Goal: Task Accomplishment & Management: Manage account settings

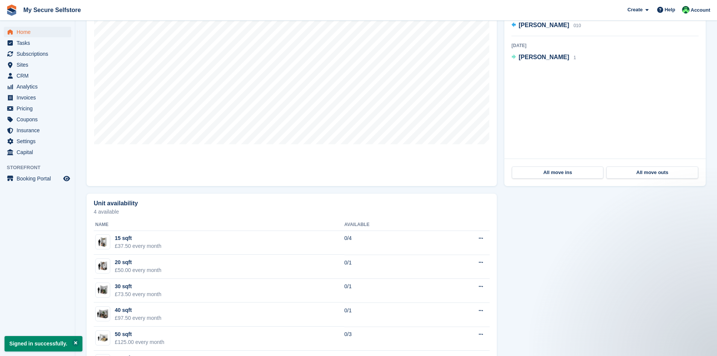
scroll to position [113, 0]
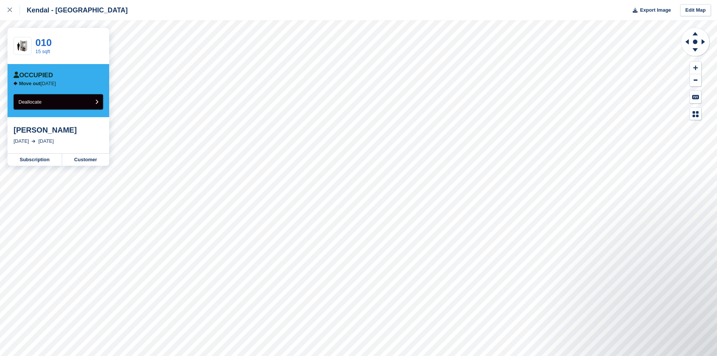
click at [99, 103] on button "Deallocate" at bounding box center [59, 101] width 90 height 15
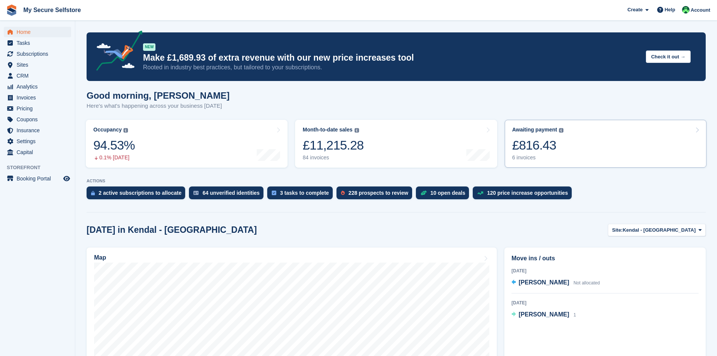
click at [538, 144] on div "£816.43" at bounding box center [538, 144] width 52 height 15
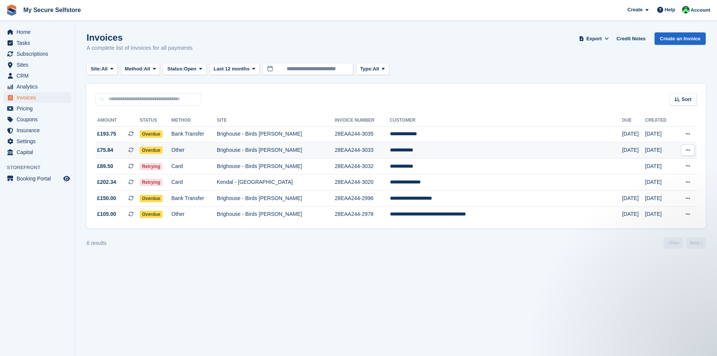
click at [163, 148] on span "Overdue" at bounding box center [151, 150] width 23 height 8
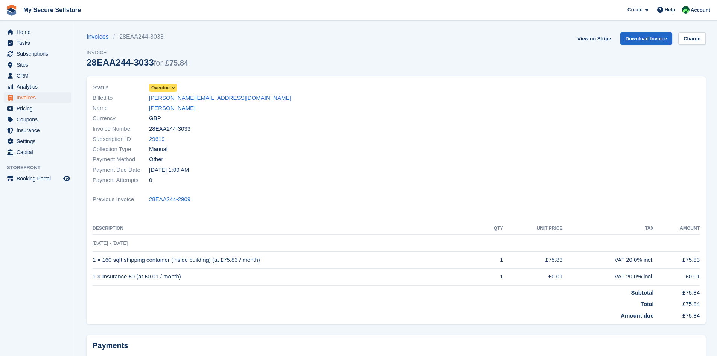
click at [173, 86] on icon at bounding box center [173, 87] width 4 height 5
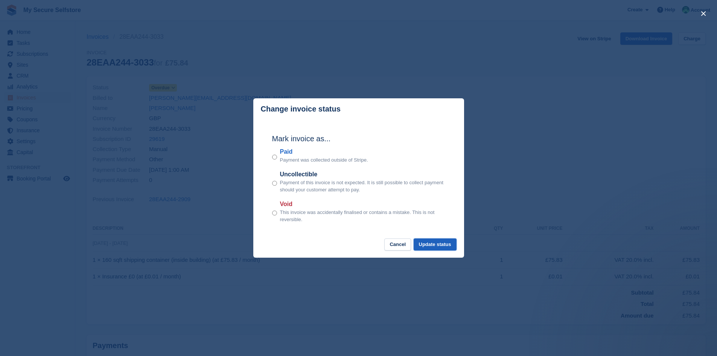
click at [433, 245] on button "Update status" at bounding box center [435, 244] width 43 height 12
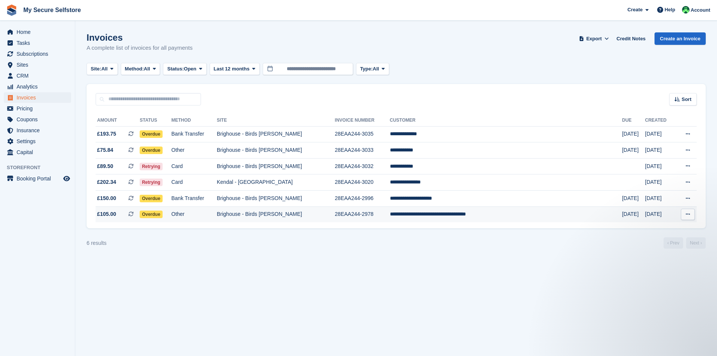
click at [163, 215] on span "Overdue" at bounding box center [151, 214] width 23 height 8
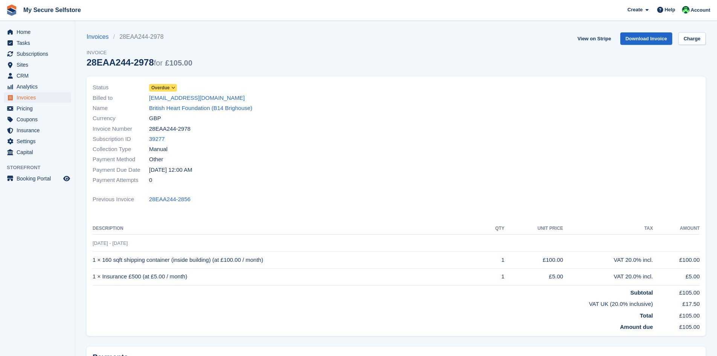
click at [174, 88] on icon at bounding box center [173, 87] width 4 height 5
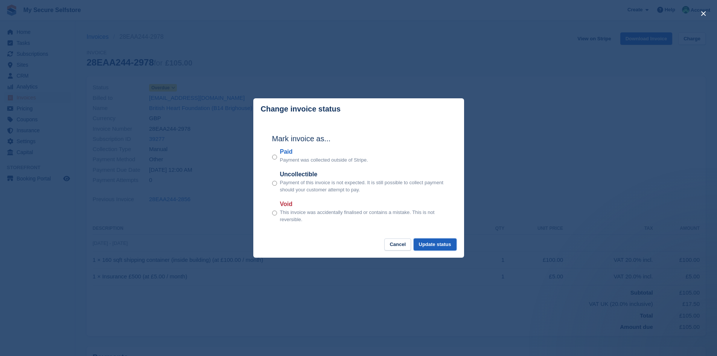
click at [436, 244] on button "Update status" at bounding box center [435, 244] width 43 height 12
